Goal: Task Accomplishment & Management: Manage account settings

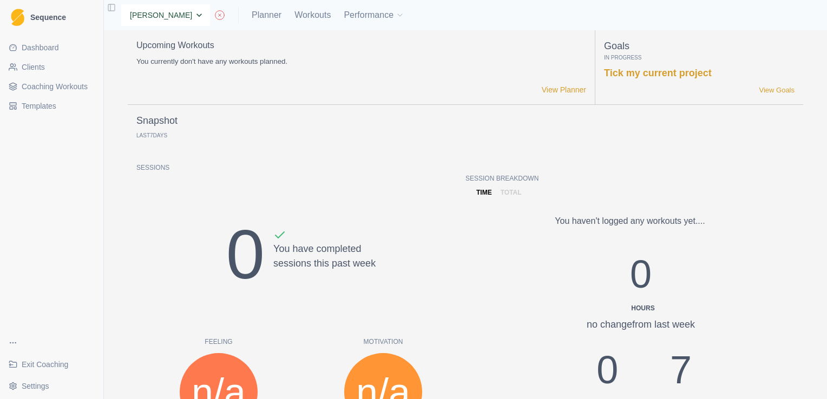
click at [193, 17] on select "None [PERSON_NAME] [PERSON_NAME] [PERSON_NAME] [PERSON_NAME] [PERSON_NAME] [PER…" at bounding box center [165, 15] width 89 height 22
click at [202, 19] on select "None [PERSON_NAME] [PERSON_NAME] [PERSON_NAME] [PERSON_NAME] [PERSON_NAME] [PER…" at bounding box center [165, 15] width 89 height 22
select select "8f348153-e370-49e2-b319-8b7dd3a8c4c8"
click at [121, 4] on select "None [PERSON_NAME] [PERSON_NAME] [PERSON_NAME] [PERSON_NAME] [PERSON_NAME] [PER…" at bounding box center [165, 15] width 89 height 22
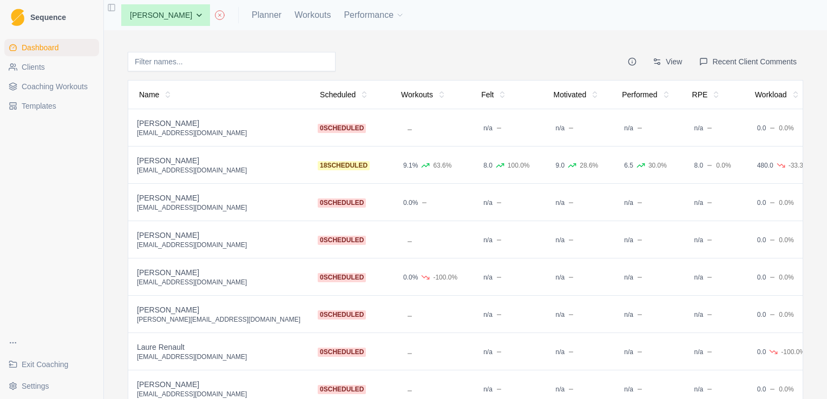
click at [186, 125] on div "[PERSON_NAME]" at bounding box center [218, 123] width 163 height 11
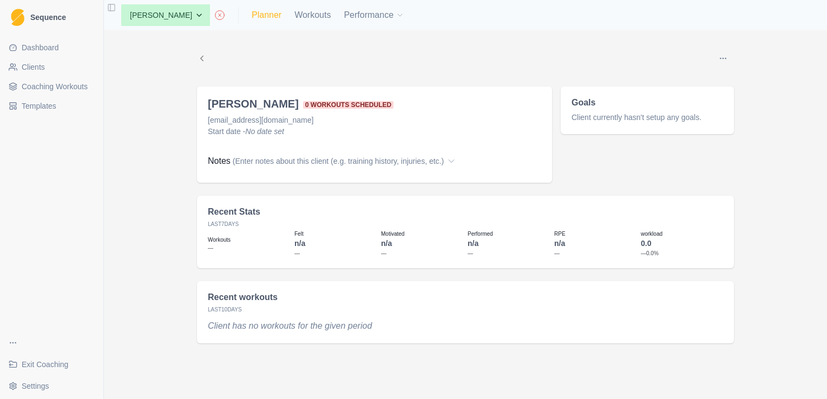
click at [270, 20] on link "Planner" at bounding box center [267, 15] width 30 height 13
select select "month"
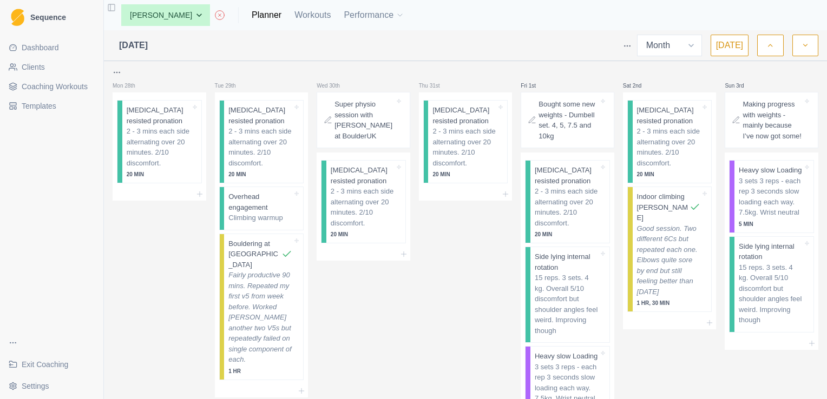
scroll to position [23, 0]
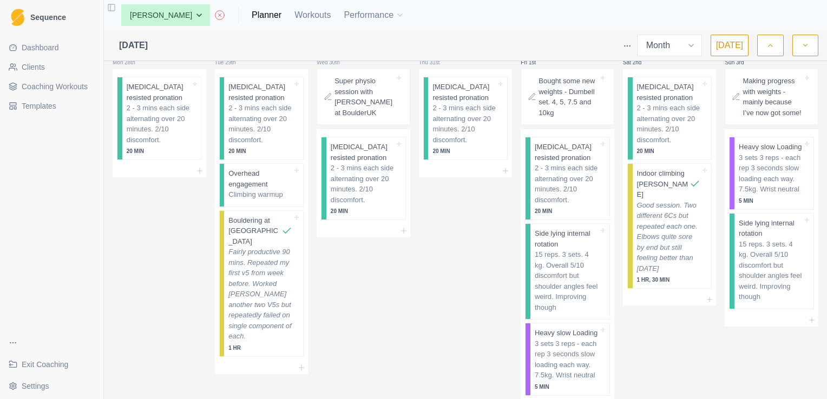
click at [274, 23] on div "None Andrew Davies Andrew Sinclair Ellie Teeling Hannah Carter Hannah Grant Jas…" at bounding box center [259, 15] width 292 height 22
click at [198, 18] on select "None [PERSON_NAME] [PERSON_NAME] [PERSON_NAME] [PERSON_NAME] [PERSON_NAME] [PER…" at bounding box center [165, 15] width 89 height 22
select select "83f4f116-02ed-4460-adf1-409e438c8bdf"
click at [121, 4] on select "None [PERSON_NAME] [PERSON_NAME] [PERSON_NAME] [PERSON_NAME] [PERSON_NAME] [PER…" at bounding box center [165, 15] width 89 height 22
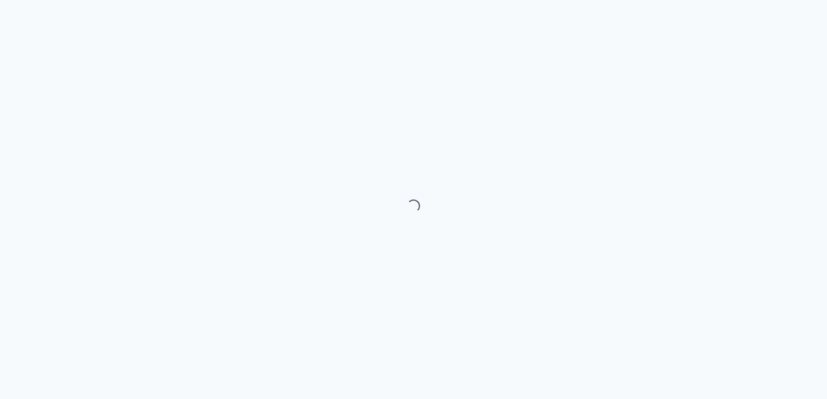
select select "month"
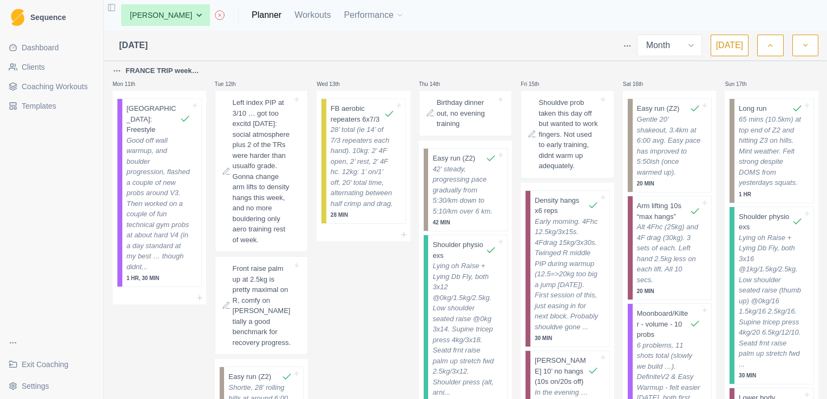
scroll to position [900, 0]
click at [166, 154] on p "Good off wall warmup, and boulder progression, flashed a couple of new probs ar…" at bounding box center [159, 203] width 64 height 137
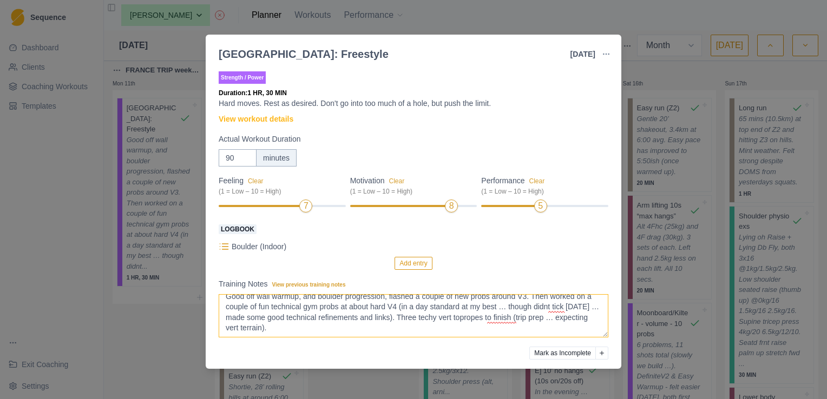
scroll to position [5, 0]
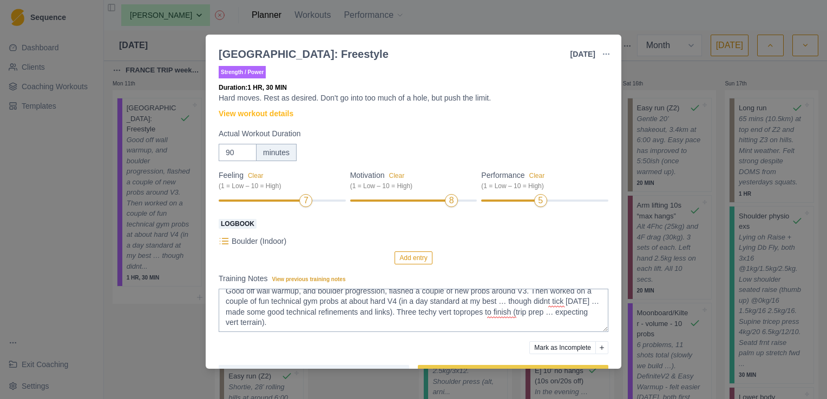
click at [529, 29] on div "Boulder: Freestyle 11 Aug 2025 Link To Goal View Workout Metrics Edit Original …" at bounding box center [413, 199] width 827 height 399
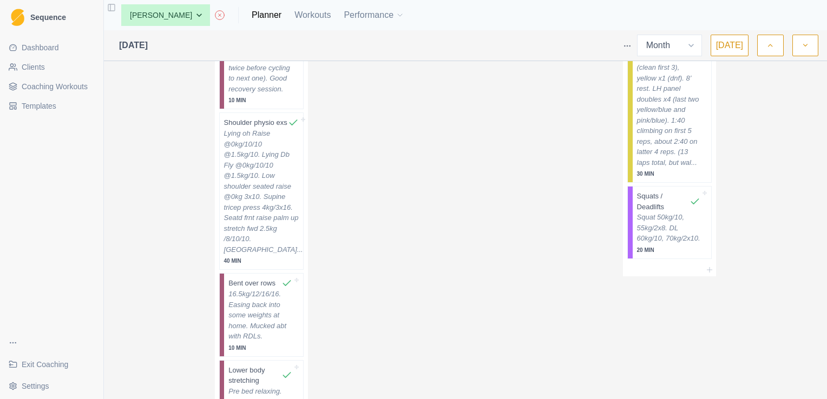
scroll to position [1382, 0]
click at [252, 199] on p "Lying oh Raise @0kg/10/10 @1.5kg/10. Lying Db Fly @0kg/10/10 @1.5kg/10. Low sho…" at bounding box center [261, 190] width 75 height 127
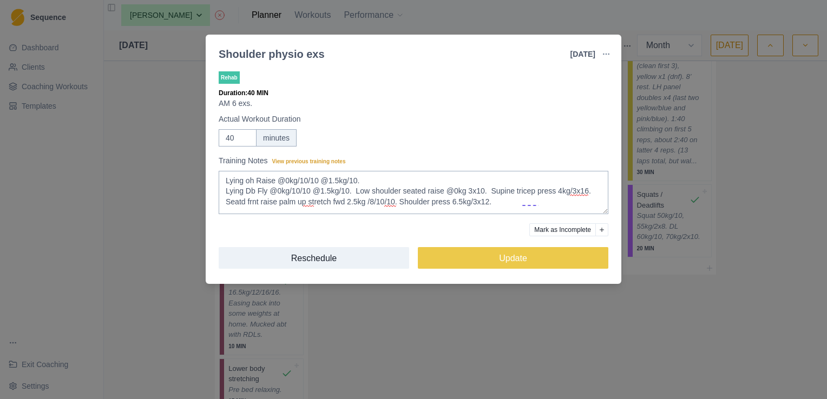
click at [431, 299] on div "Shoulder physio exs 12 Aug 2025 Link To Goal View Workout Metrics Edit Original…" at bounding box center [413, 199] width 827 height 399
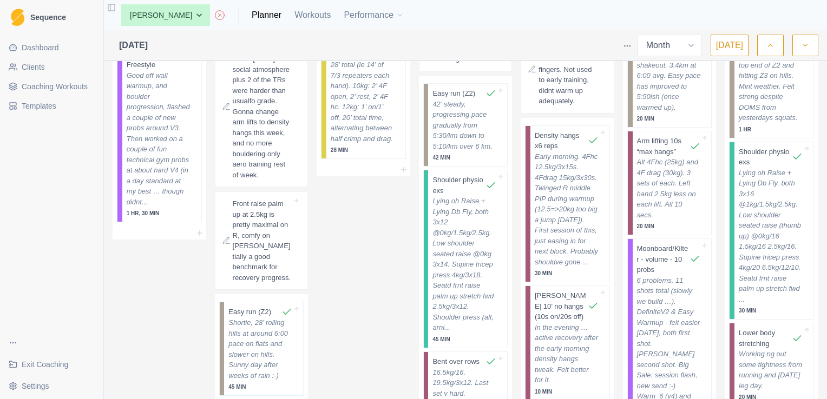
scroll to position [1028, 0]
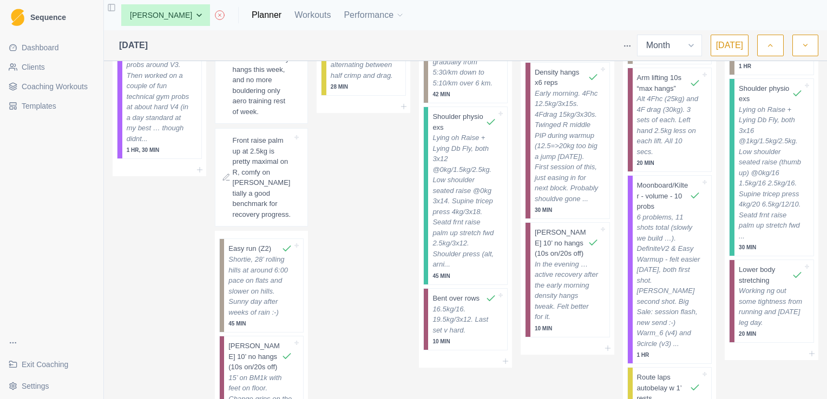
click at [369, 278] on div "Wed 13th FB aerobic repeaters 6x7/3 28’ total (ie 14’ of 7/3 repeaters each han…" at bounding box center [364, 358] width 94 height 845
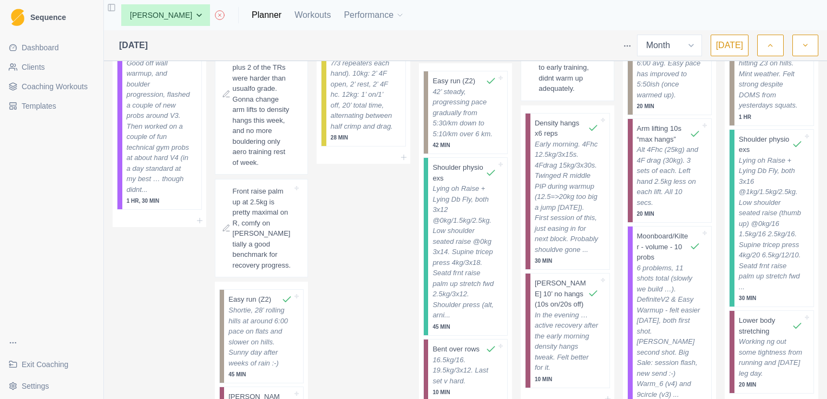
scroll to position [1003, 0]
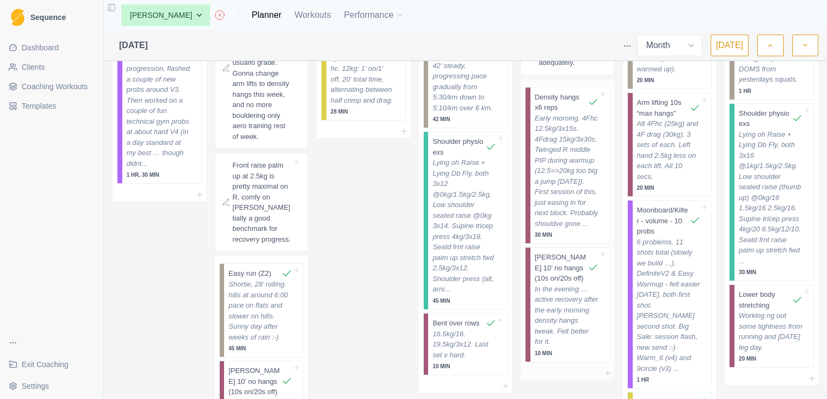
click at [573, 160] on p "Early morning. 4Fhc 12.5kg/3x15s. 4Fdrag 15kg/3x30s. Twinged R middle PIP durin…" at bounding box center [567, 171] width 64 height 116
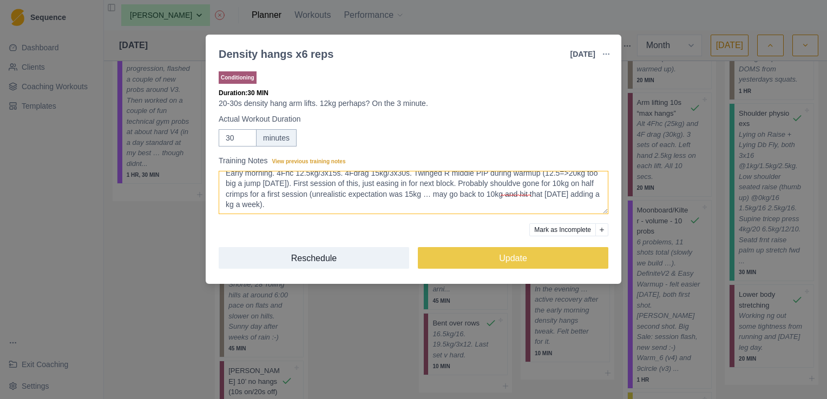
scroll to position [6, 0]
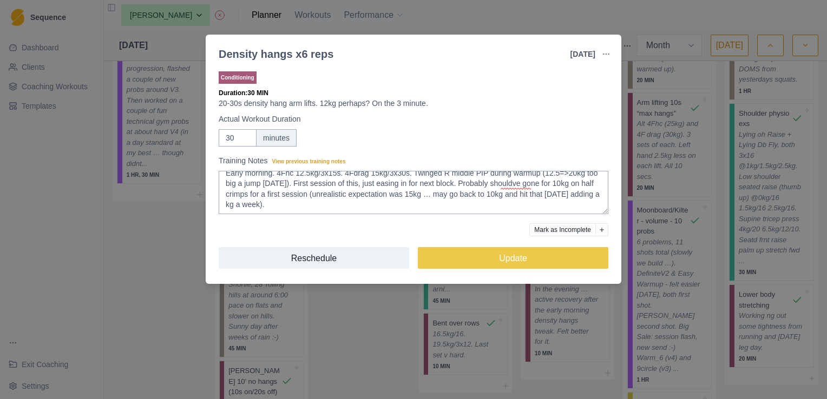
click at [508, 27] on div "Density hangs x6 reps 15 Aug 2025 Link To Goal View Workout Metrics Edit Origin…" at bounding box center [413, 199] width 827 height 399
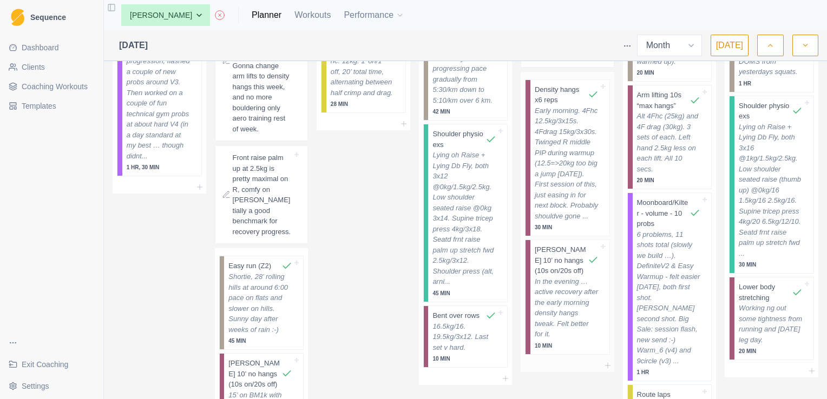
scroll to position [1056, 0]
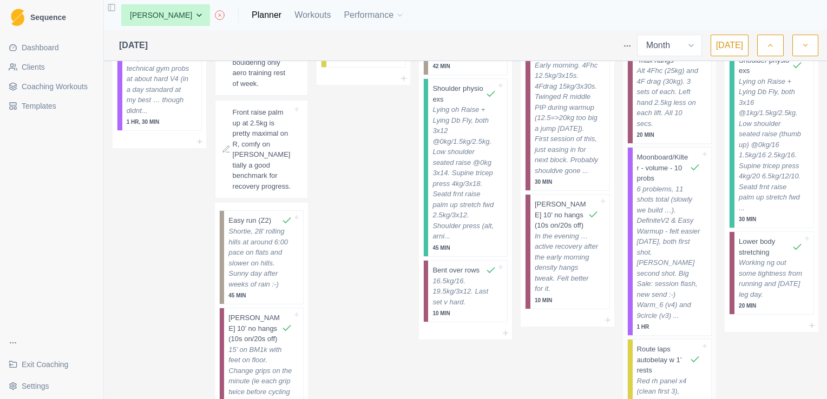
click at [652, 189] on p "6 problems, 11 shots total (slowly we build …). DefiniteV2 & Easy Warmup - felt…" at bounding box center [669, 252] width 64 height 137
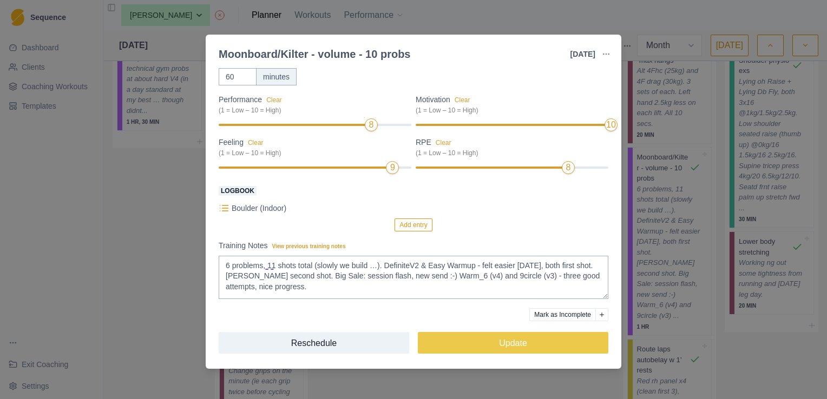
scroll to position [0, 0]
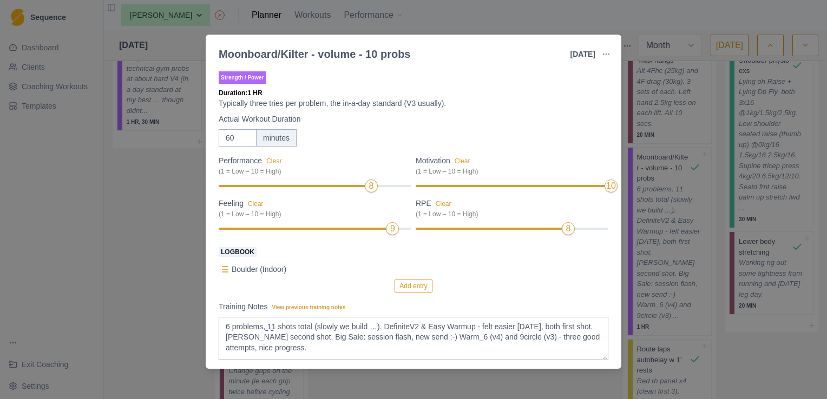
click at [578, 15] on div "Moonboard/Kilter - volume - 10 probs 16 Aug 2025 Link To Goal View Workout Metr…" at bounding box center [413, 199] width 827 height 399
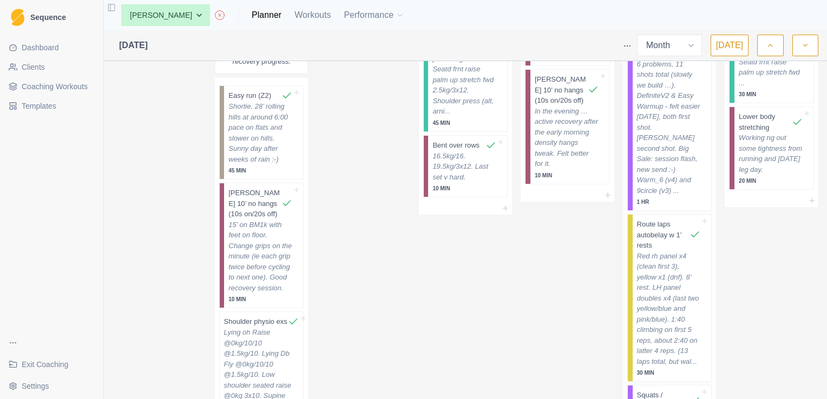
scroll to position [1216, 0]
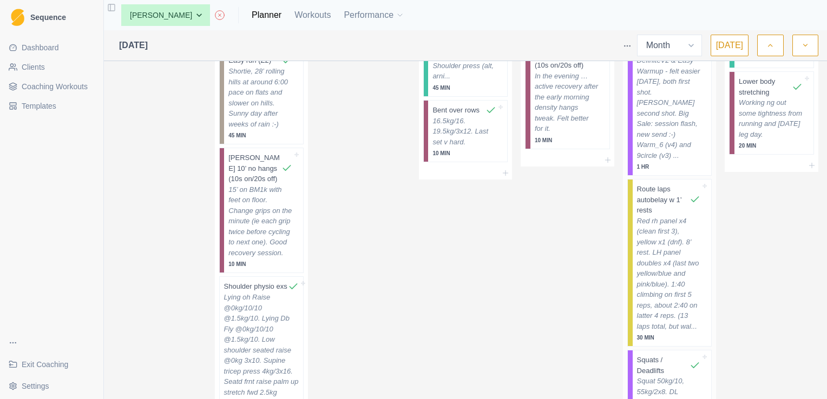
click at [680, 248] on p "Red rh panel x4 (clean first 3), yellow x1 (dnf). 8’ rest. LH panel doubles x4 …" at bounding box center [669, 274] width 64 height 116
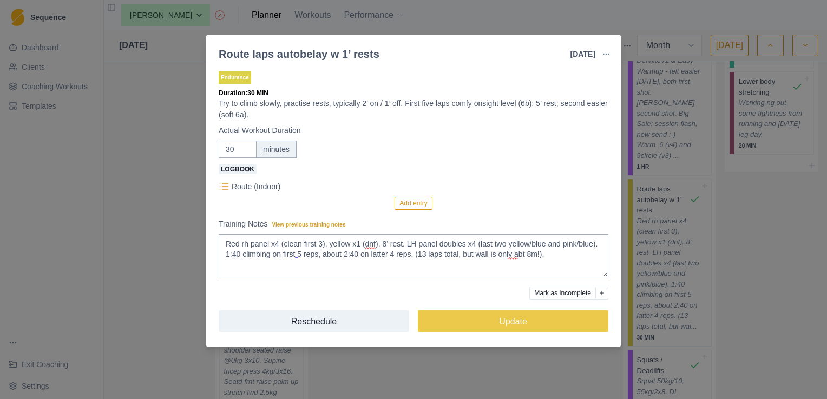
click at [740, 295] on div "Route laps autobelay w 1’ rests 16 Aug 2025 Link To Goal View Workout Metrics E…" at bounding box center [413, 199] width 827 height 399
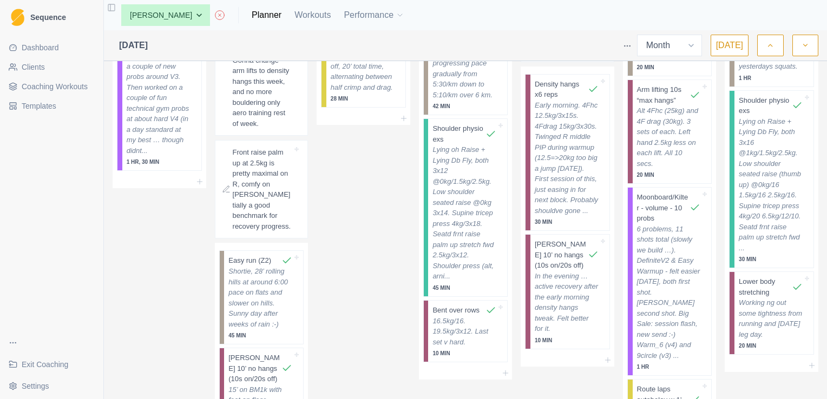
scroll to position [1035, 0]
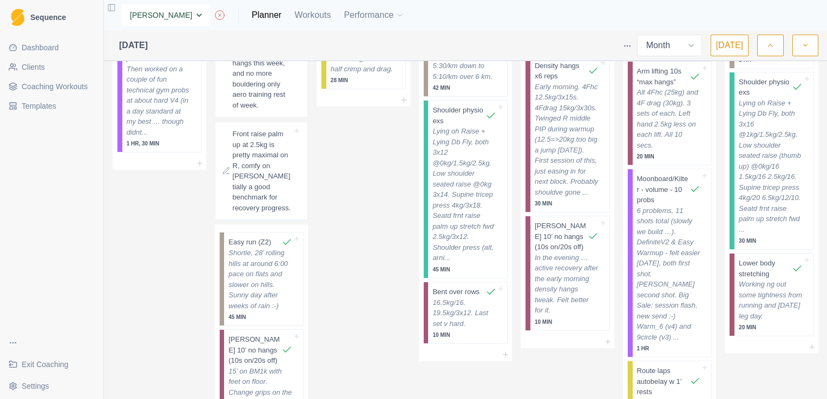
click at [199, 14] on select "None Andrew Davies Andrew Sinclair Ellie Teeling Hannah Carter Hannah Grant Jas…" at bounding box center [165, 15] width 89 height 22
select select "a1fc2457-8570-4c0f-a0e2-d1ddfd7d8b29"
click at [121, 4] on select "None Andrew Davies Andrew Sinclair Ellie Teeling Hannah Carter Hannah Grant Jas…" at bounding box center [165, 15] width 89 height 22
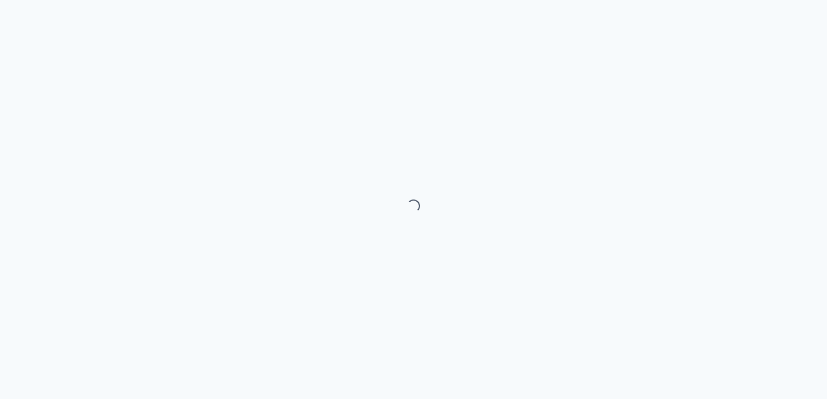
select select "month"
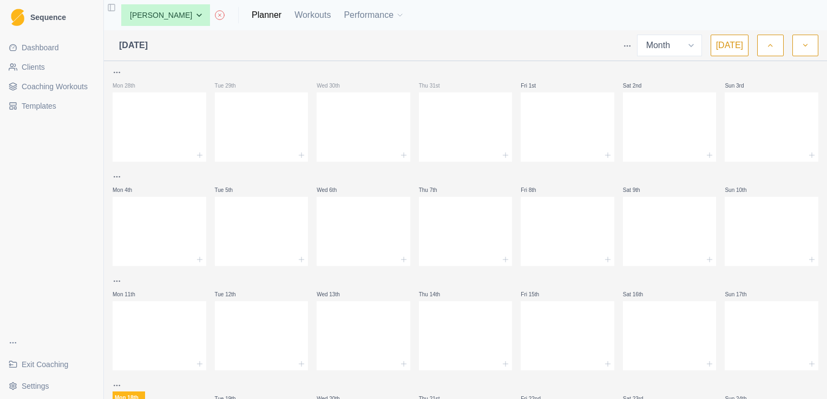
click at [172, 84] on div "Mon 28th" at bounding box center [160, 85] width 94 height 13
click at [193, 15] on select "None Andrew Davies Andrew Sinclair Ellie Teeling Hannah Carter Hannah Grant Jas…" at bounding box center [165, 15] width 89 height 22
select select "83f4f116-02ed-4460-adf1-409e438c8bdf"
click at [121, 4] on select "None Andrew Davies Andrew Sinclair Ellie Teeling Hannah Carter Hannah Grant Jas…" at bounding box center [165, 15] width 89 height 22
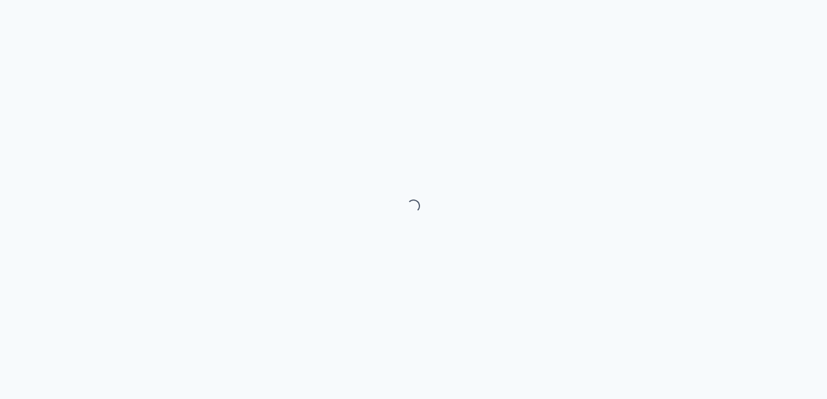
select select "month"
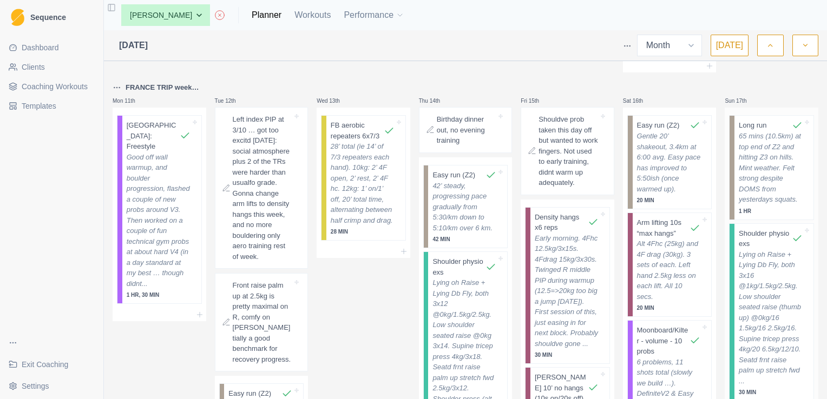
scroll to position [884, 0]
click at [203, 18] on select "None [PERSON_NAME] [PERSON_NAME] [PERSON_NAME] [PERSON_NAME] [PERSON_NAME] [PER…" at bounding box center [165, 15] width 89 height 22
select select "c058fd92-7ff6-4d9a-aa44-1fcfced4e7e5"
click at [121, 4] on select "None [PERSON_NAME] [PERSON_NAME] [PERSON_NAME] [PERSON_NAME] [PERSON_NAME] [PER…" at bounding box center [165, 15] width 89 height 22
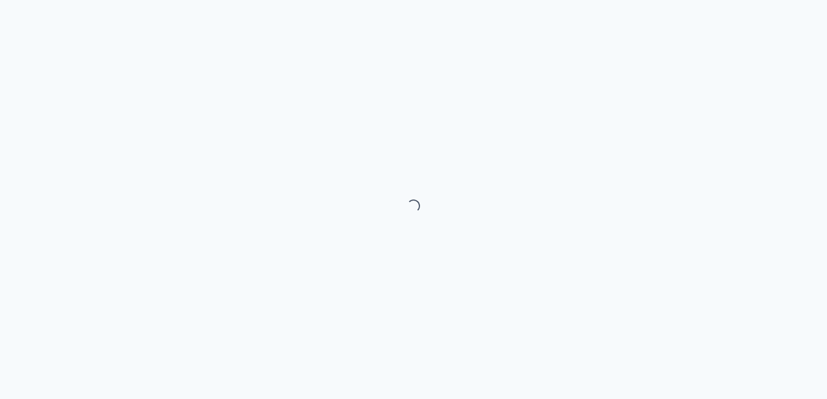
select select "month"
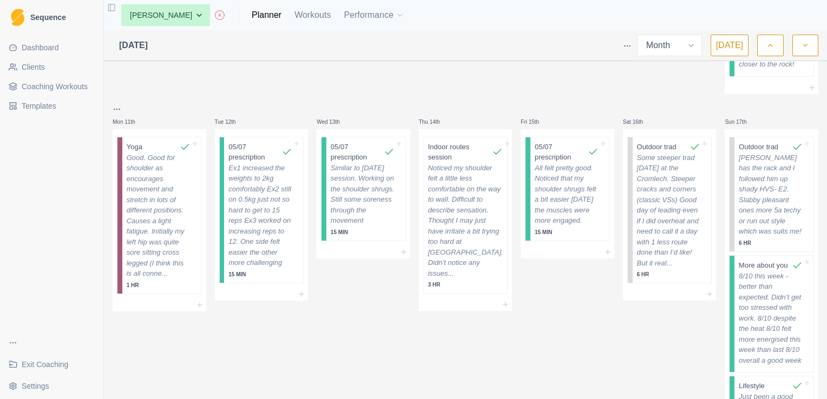
scroll to position [1495, 0]
click at [181, 214] on p "Good. Good for shoulder as encourages movement and stretch in lots of different…" at bounding box center [159, 215] width 64 height 127
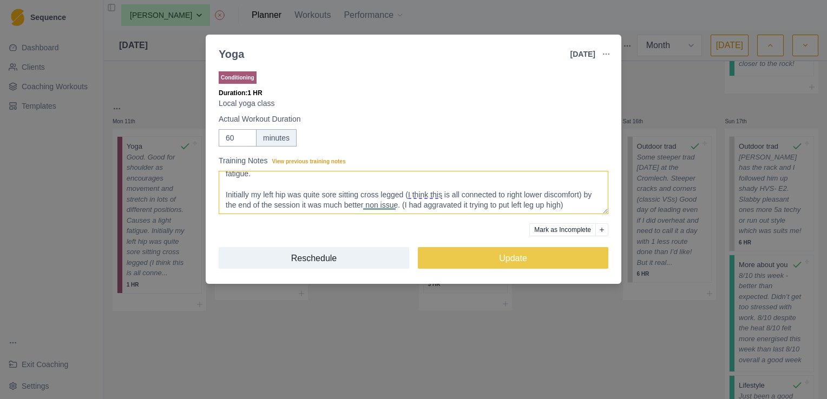
scroll to position [18, 0]
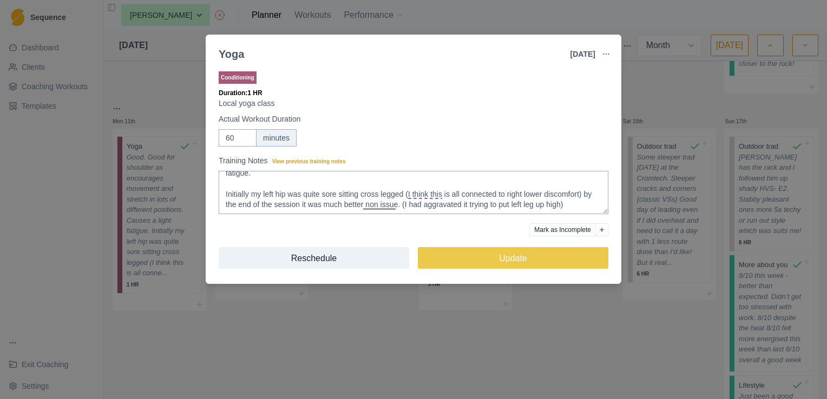
click at [299, 308] on div "Yoga 11 Aug 2025 Link To Goal View Workout Metrics Edit Original Workout Resche…" at bounding box center [413, 199] width 827 height 399
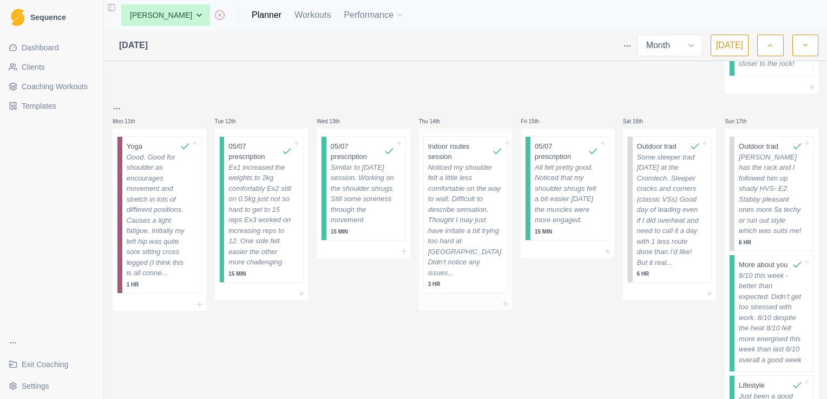
click at [453, 196] on p "Noticed my shoulder felt a little less comfortable on the way to wall. Difficul…" at bounding box center [465, 220] width 75 height 116
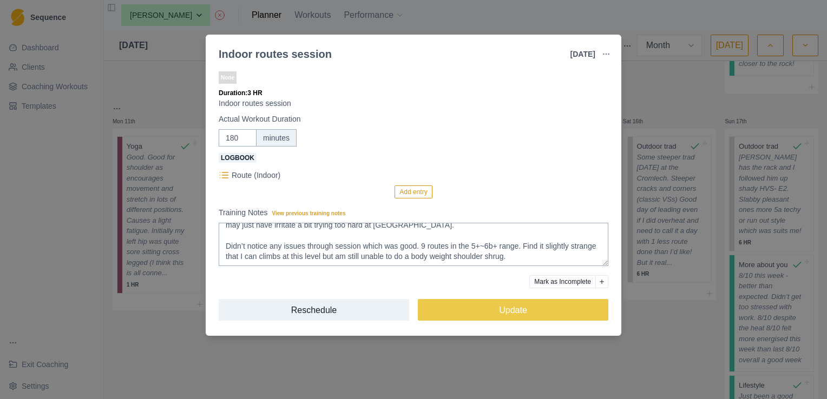
click at [418, 353] on div "Indoor routes session 14 Aug 2025 Link To Goal View Workout Metrics Edit Origin…" at bounding box center [413, 199] width 827 height 399
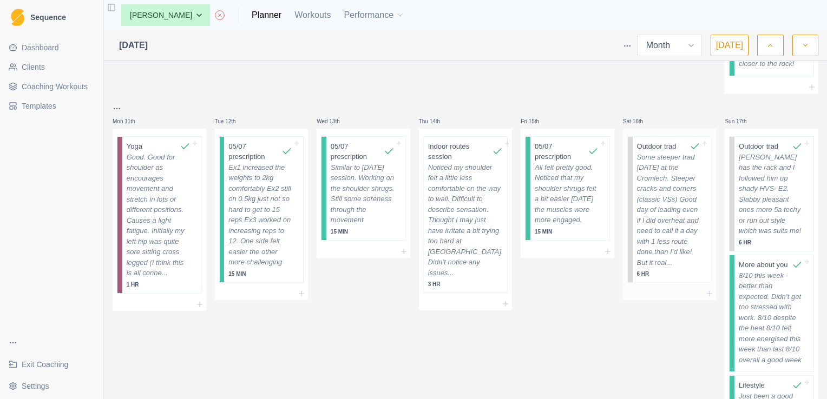
click at [666, 249] on p "Some steeper trad today at the Cromlech. Steeper cracks and corners (classic VS…" at bounding box center [669, 210] width 64 height 116
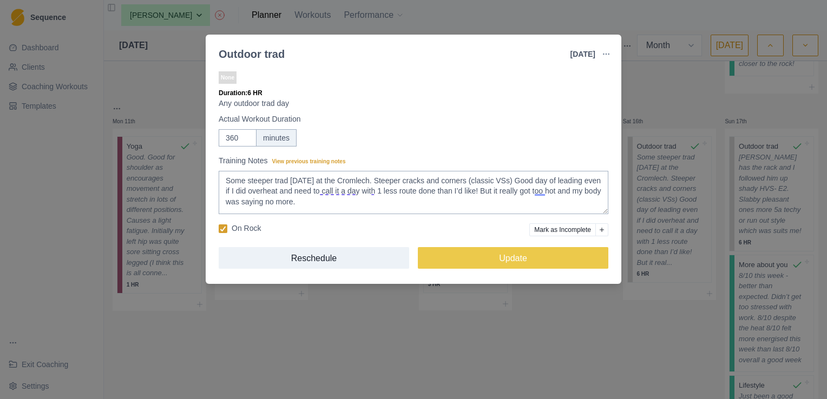
click at [597, 324] on div "Outdoor trad 16 Aug 2025 Link To Goal View Workout Metrics Edit Original Workou…" at bounding box center [413, 199] width 827 height 399
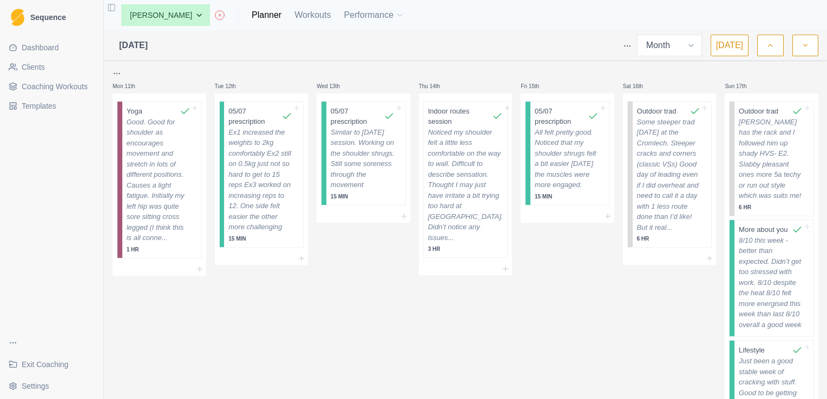
scroll to position [1530, 0]
click at [190, 12] on select "None Andrew Davies Andrew Sinclair Ellie Teeling Hannah Carter Hannah Grant Jas…" at bounding box center [165, 15] width 89 height 22
select select "3ab475ec-fb21-464f-8514-94768c02bf3e"
click at [121, 4] on select "None Andrew Davies Andrew Sinclair Ellie Teeling Hannah Carter Hannah Grant Jas…" at bounding box center [165, 15] width 89 height 22
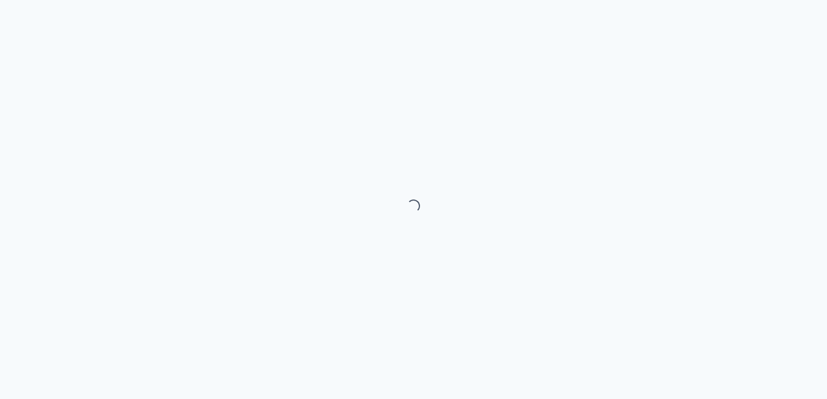
select select "month"
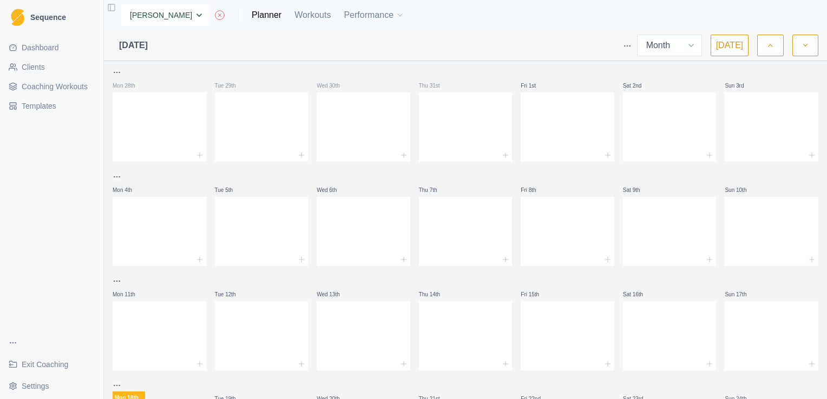
click at [199, 18] on select "None [PERSON_NAME] [PERSON_NAME] [PERSON_NAME] [PERSON_NAME] [PERSON_NAME] [PER…" at bounding box center [165, 15] width 89 height 22
select select "635331d6-f9c1-4819-8030-718315499760"
click at [121, 4] on select "None [PERSON_NAME] [PERSON_NAME] [PERSON_NAME] [PERSON_NAME] [PERSON_NAME] [PER…" at bounding box center [165, 15] width 89 height 22
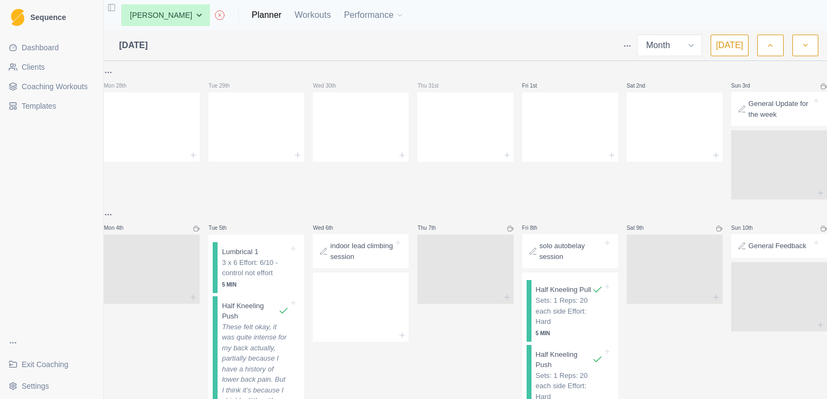
select select "month"
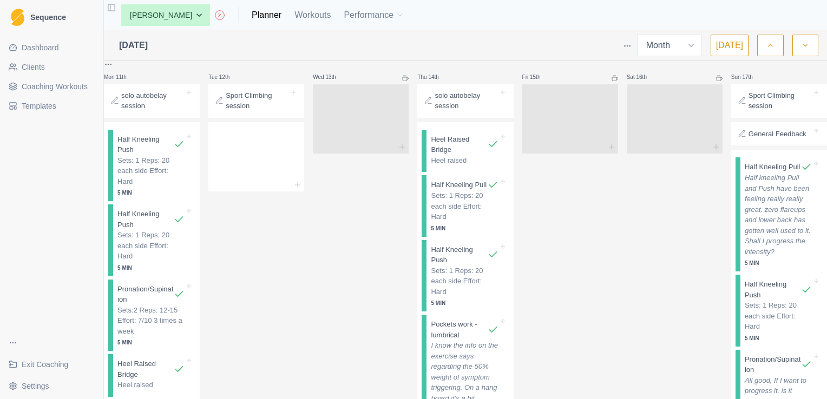
scroll to position [532, 0]
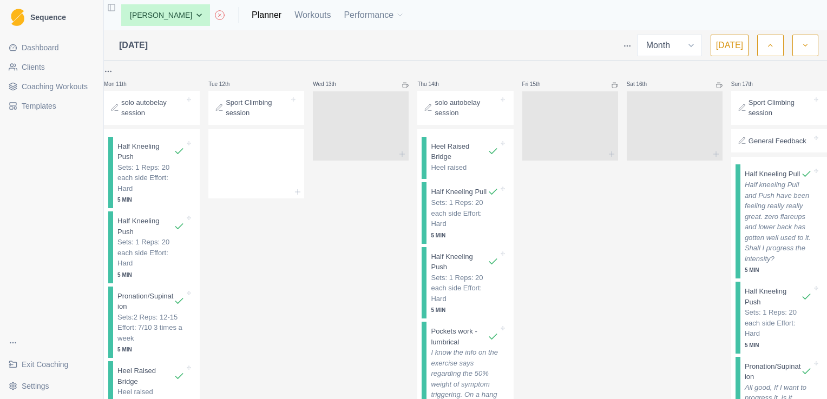
click at [266, 119] on p "Sport Climbing session" at bounding box center [257, 107] width 63 height 21
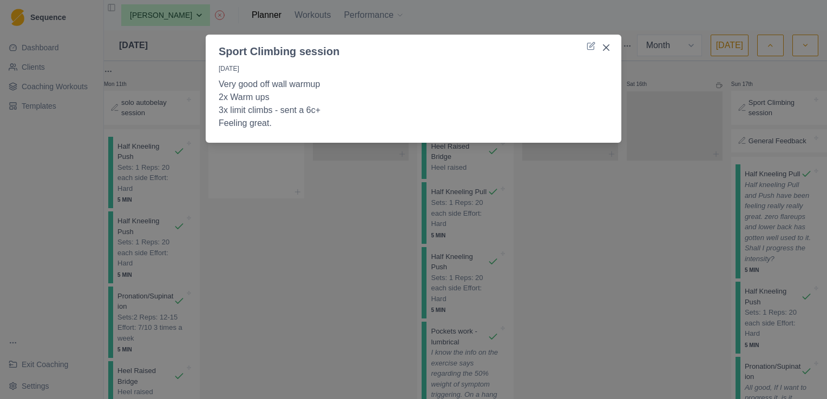
click at [318, 202] on div "Sport Climbing session [DATE] Very good off wall warmup 2x Warm ups 3x limit cl…" at bounding box center [413, 199] width 827 height 399
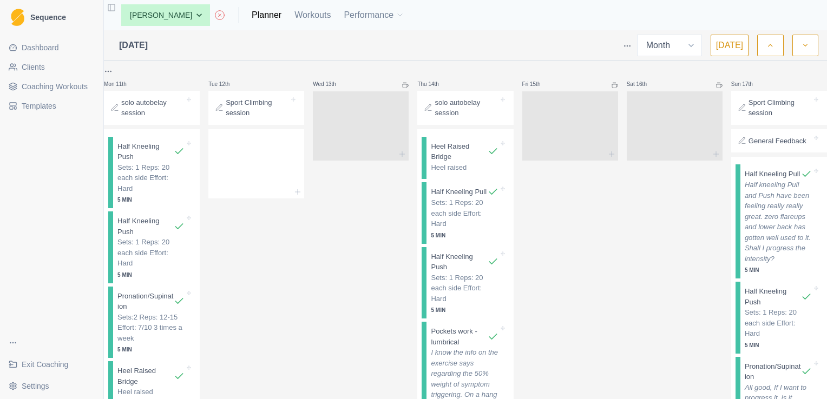
click at [449, 119] on p "solo autobelay session" at bounding box center [466, 107] width 63 height 21
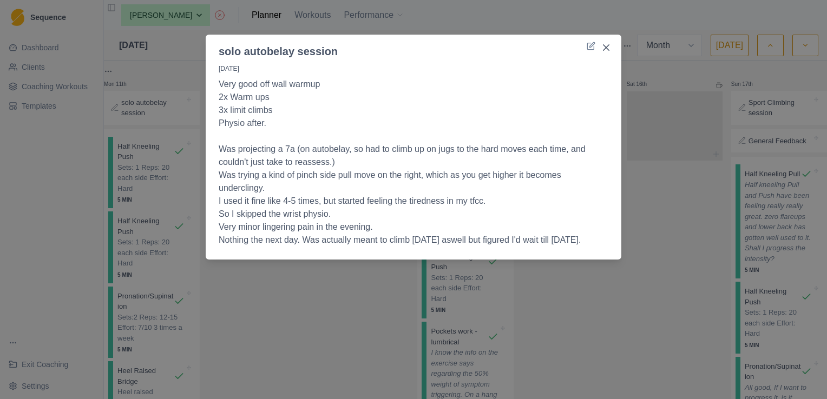
click at [631, 219] on div "solo autobelay session [DATE] Very good off wall warmup 2x Warm ups 3x limit cl…" at bounding box center [413, 199] width 827 height 399
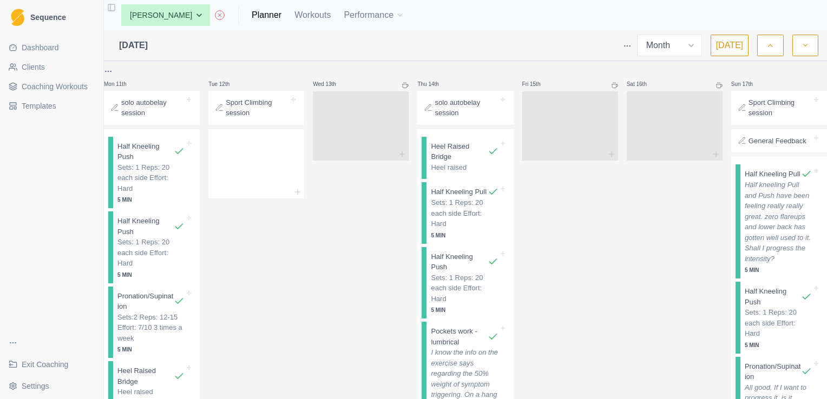
click at [748, 119] on p "Sport Climbing session" at bounding box center [779, 107] width 63 height 21
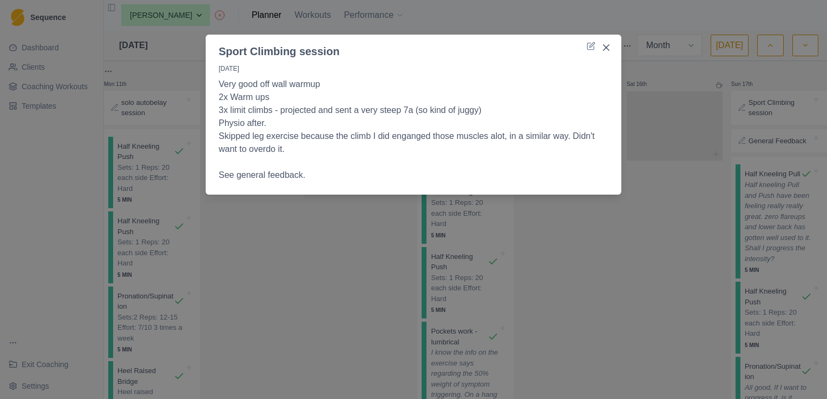
click at [683, 198] on div "Sport Climbing session [DATE] Very good off wall warmup 2x Warm ups 3x limit cl…" at bounding box center [413, 199] width 827 height 399
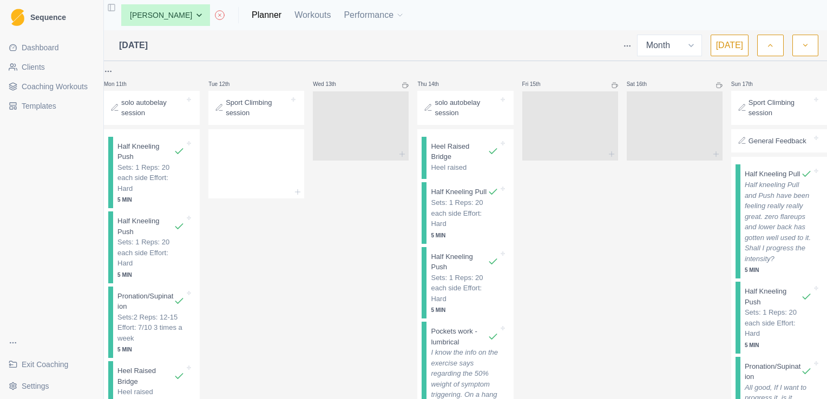
click at [751, 149] on div "General Feedback" at bounding box center [778, 141] width 87 height 15
